Goal: Complete application form: Complete application form

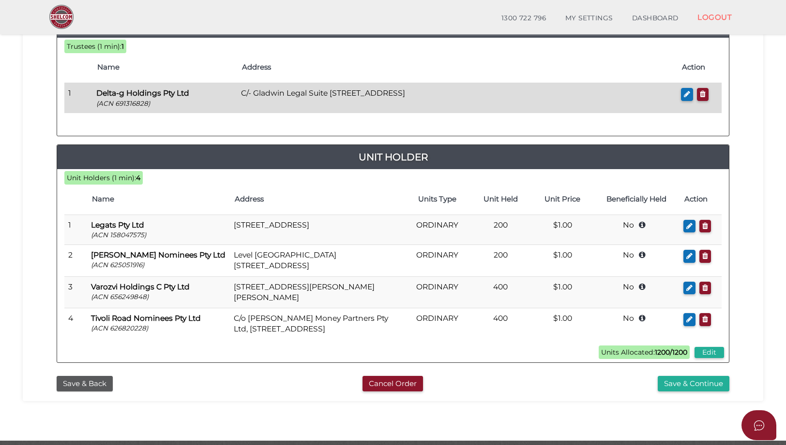
scroll to position [240, 0]
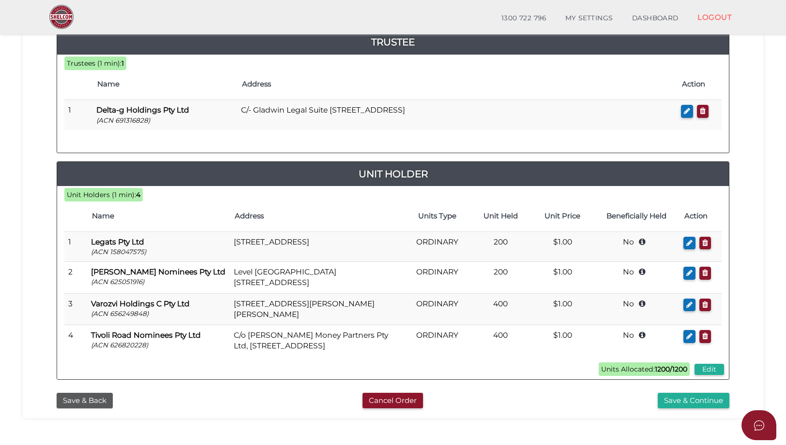
click at [555, 393] on div "Save & Continue" at bounding box center [621, 401] width 229 height 16
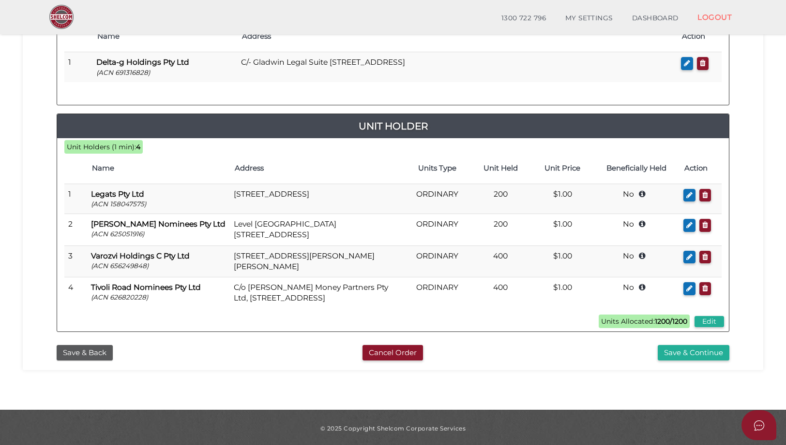
scroll to position [289, 0]
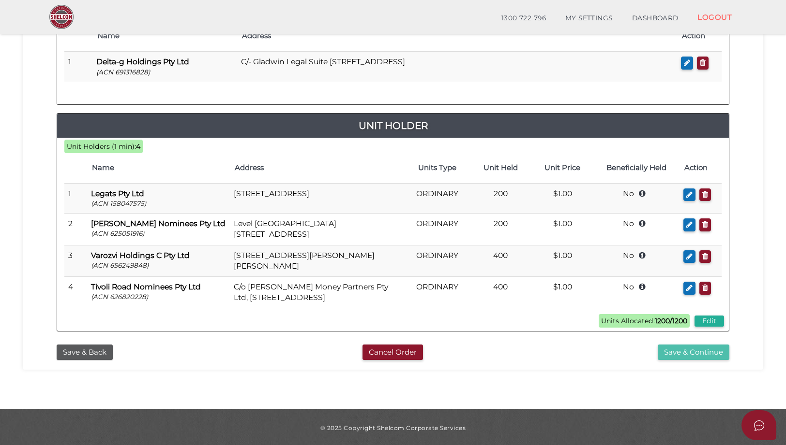
click at [693, 350] on button "Save & Continue" at bounding box center [693, 353] width 72 height 16
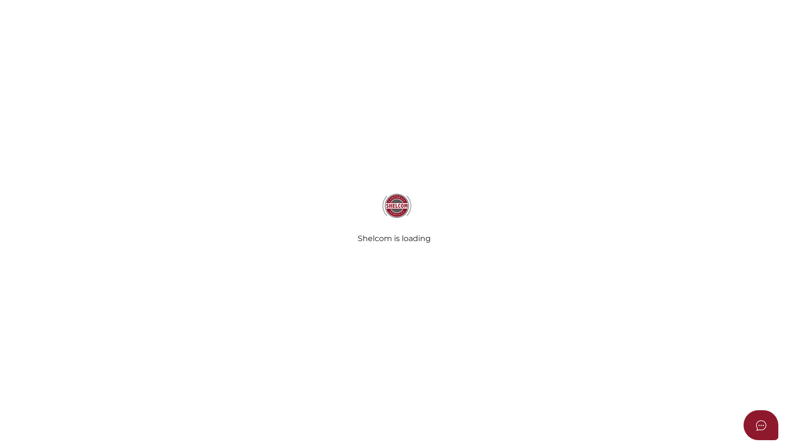
select select "Comb Binding"
radio input "true"
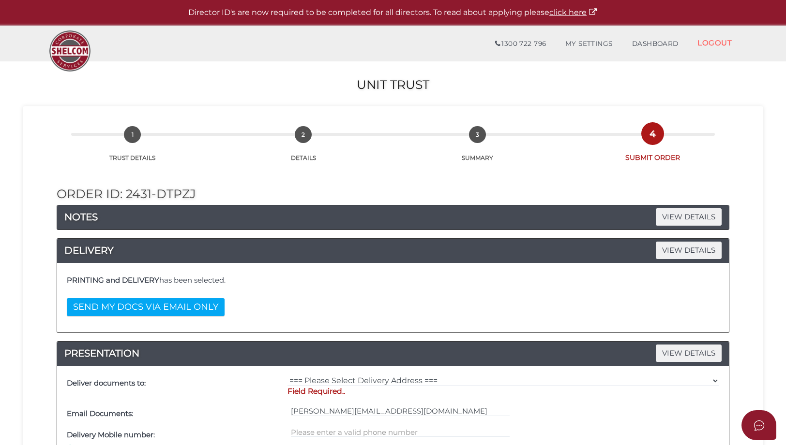
scroll to position [48, 0]
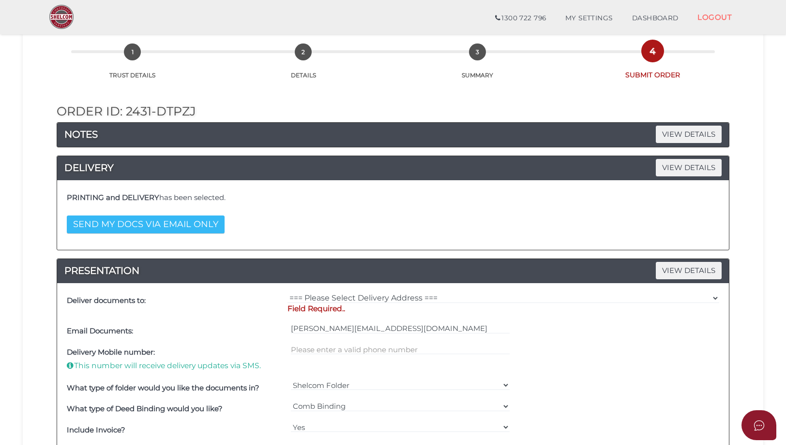
click at [172, 220] on button "SEND MY DOCS VIA EMAIL ONLY" at bounding box center [146, 225] width 158 height 18
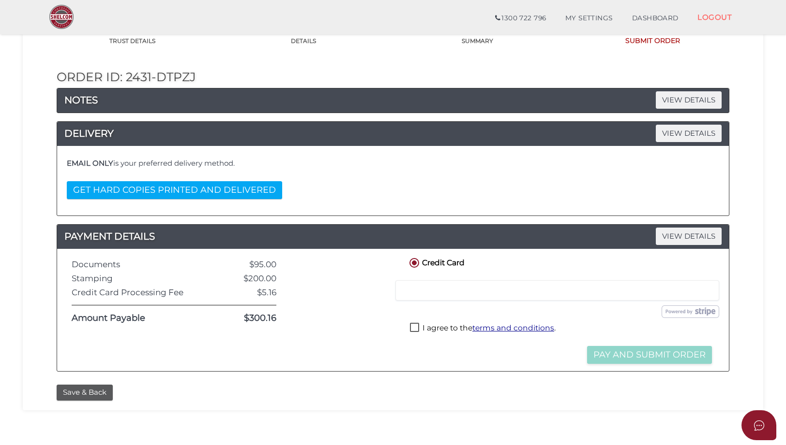
scroll to position [97, 0]
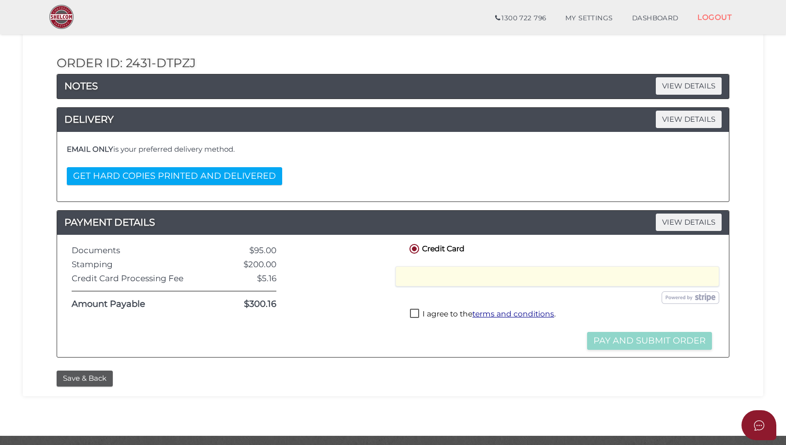
click at [414, 316] on label "I agree to the terms and conditions ." at bounding box center [483, 315] width 146 height 12
checkbox input "true"
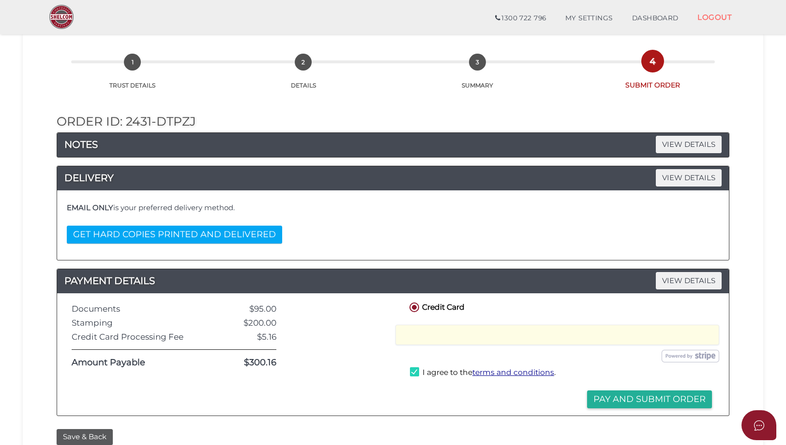
scroll to position [0, 0]
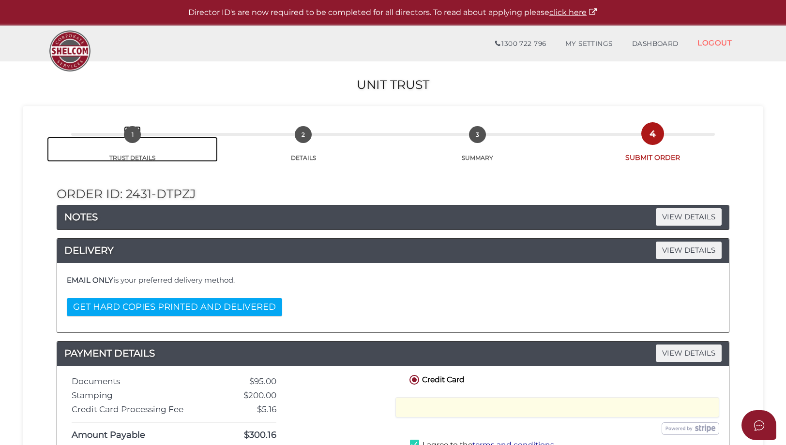
click at [129, 156] on link "1 TRUST DETAILS" at bounding box center [132, 149] width 171 height 25
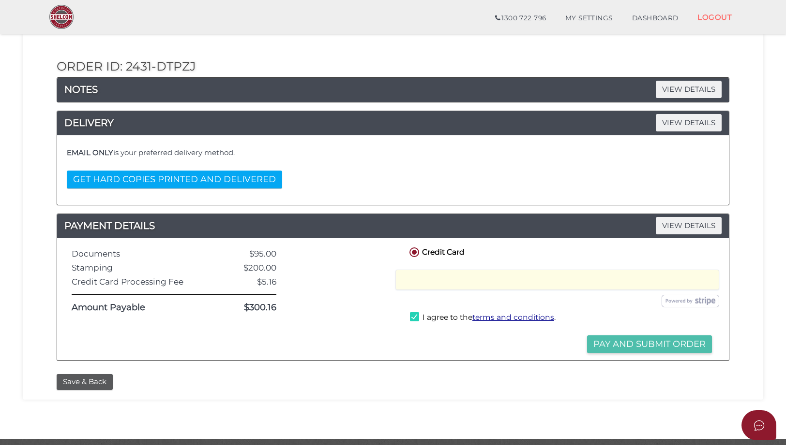
scroll to position [125, 0]
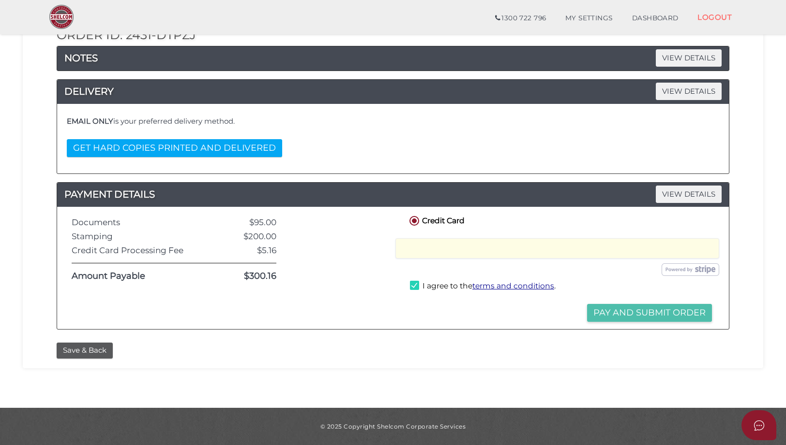
click at [641, 317] on button "Pay and Submit Order" at bounding box center [649, 313] width 125 height 18
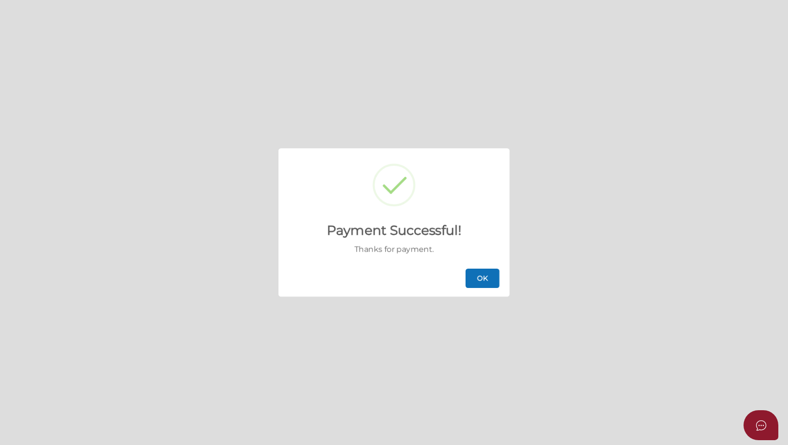
click at [483, 272] on button "OK" at bounding box center [483, 278] width 34 height 19
